Goal: Check status: Check status

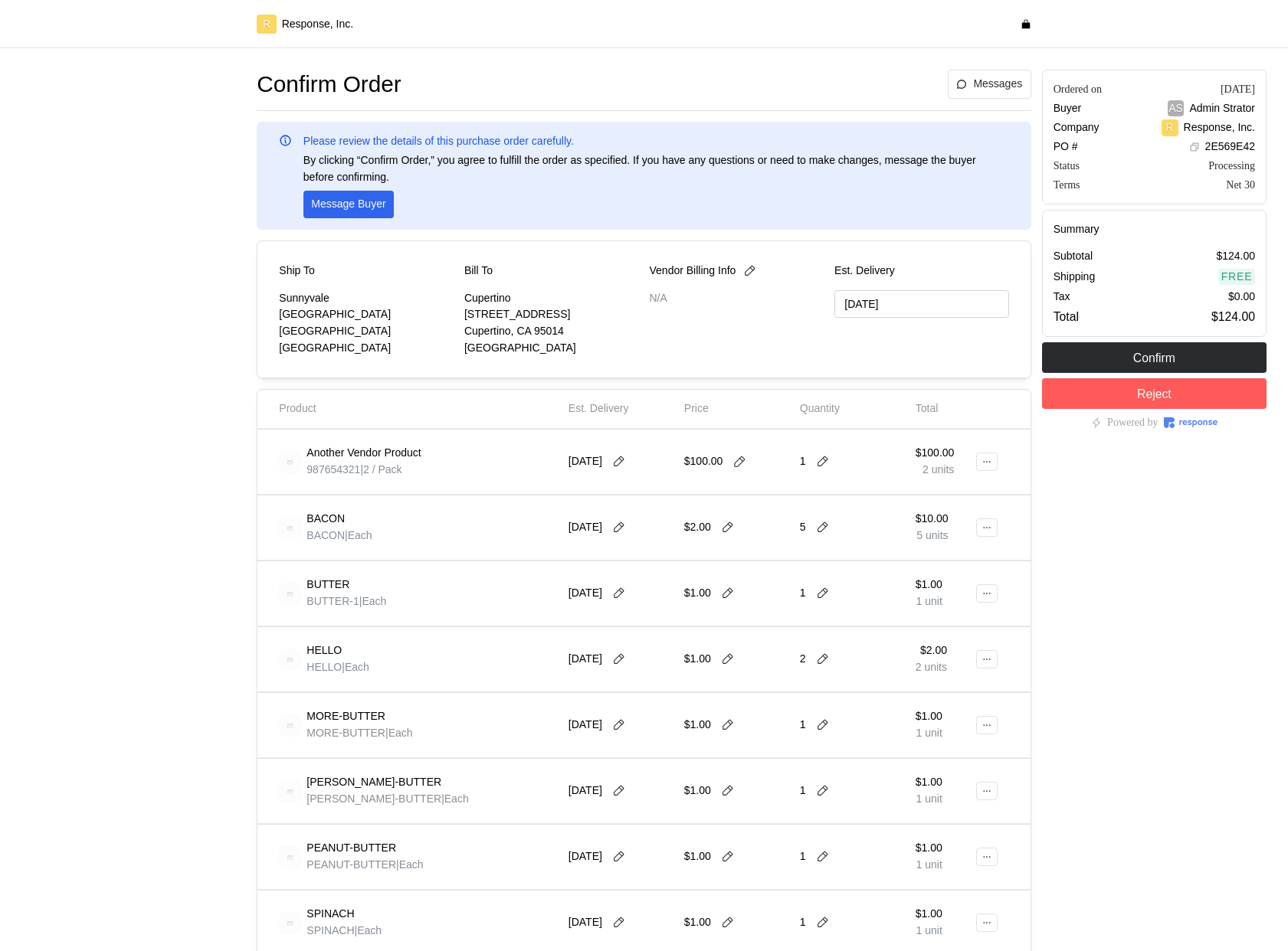
scroll to position [647, 0]
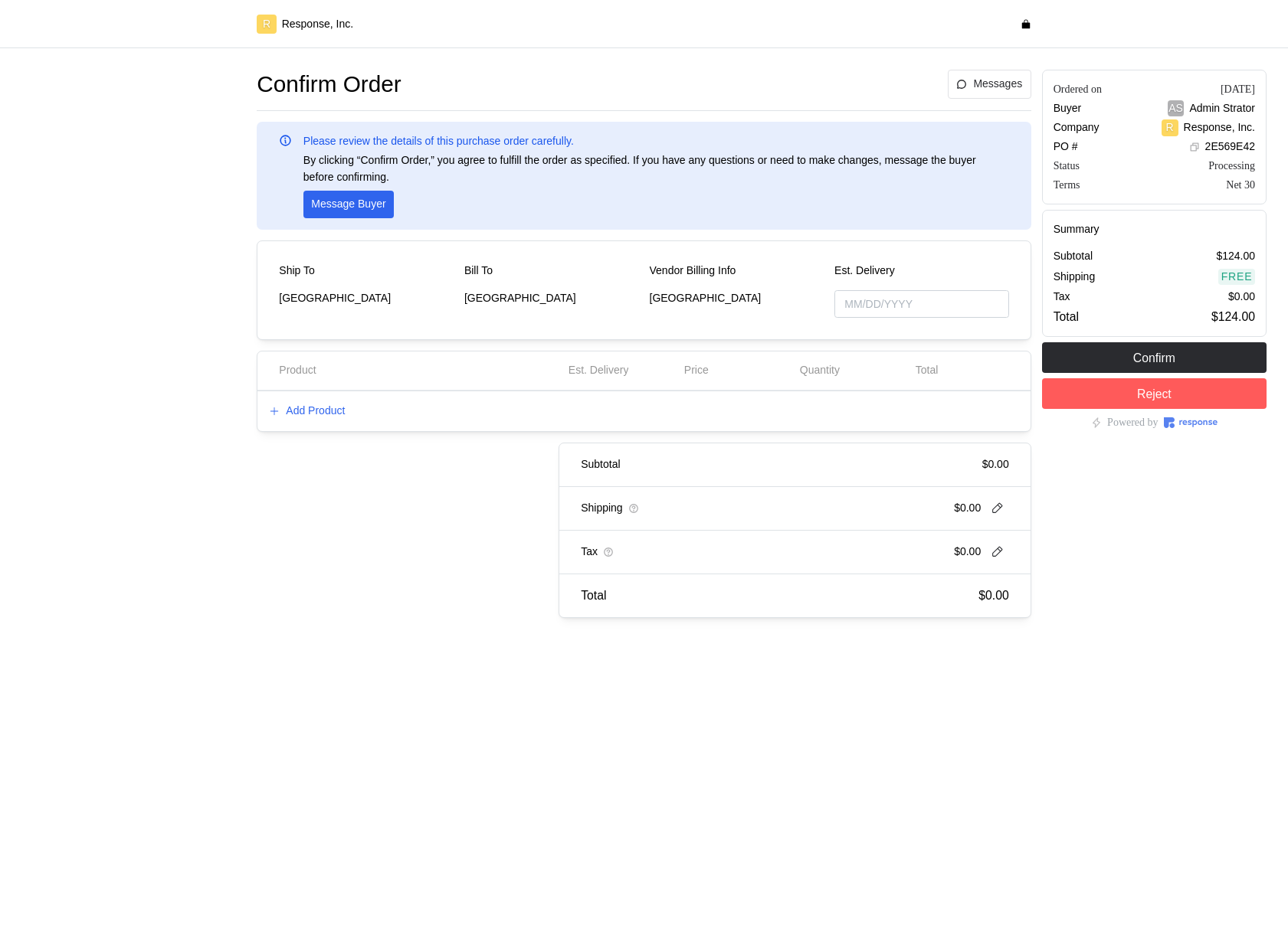
type input "[DATE]"
